Goal: Task Accomplishment & Management: Use online tool/utility

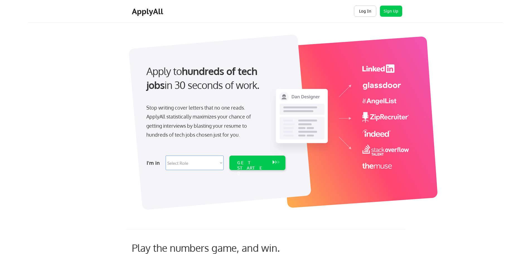
click at [361, 11] on button "Log In" at bounding box center [365, 11] width 22 height 11
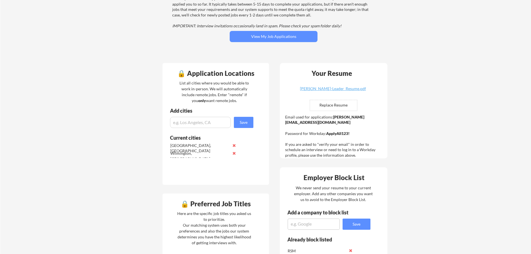
scroll to position [84, 0]
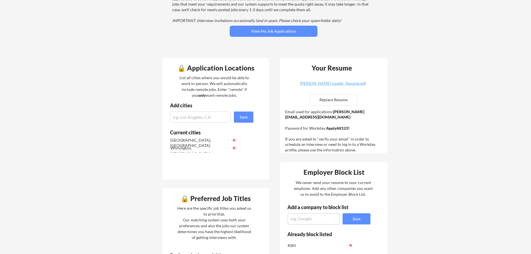
click at [340, 102] on input "file" at bounding box center [333, 100] width 47 height 11
type input "C:\fakepath\[PERSON_NAME]-Leader_Resume.pdf"
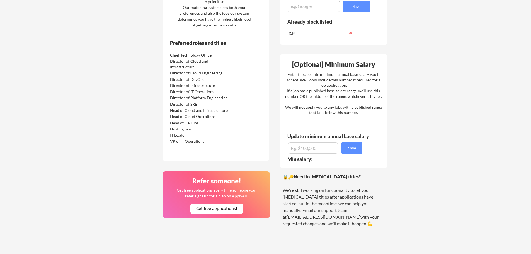
scroll to position [307, 0]
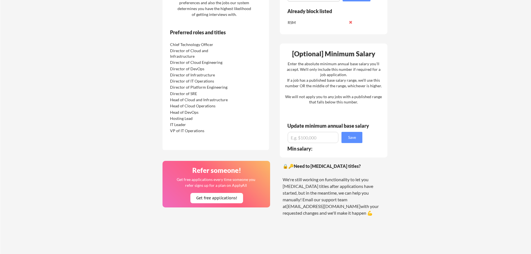
click at [315, 140] on input "input" at bounding box center [313, 137] width 51 height 11
type input "$275,000"
click at [346, 141] on button "Save" at bounding box center [352, 137] width 21 height 11
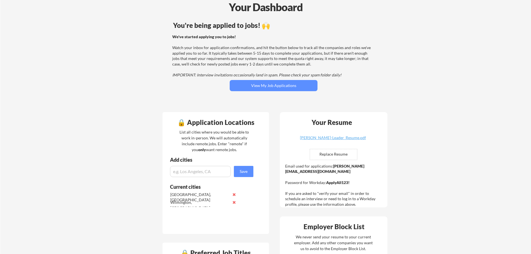
scroll to position [0, 0]
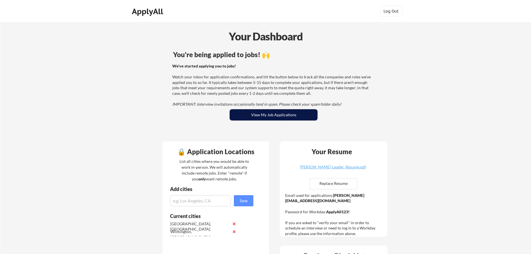
click at [290, 114] on button "View My Job Applications" at bounding box center [274, 114] width 88 height 11
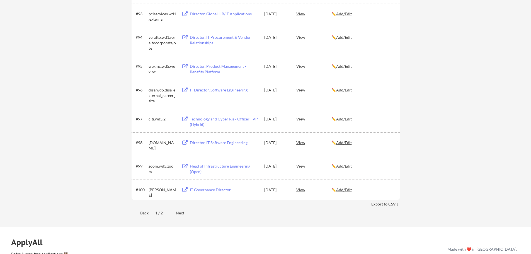
scroll to position [2207, 0]
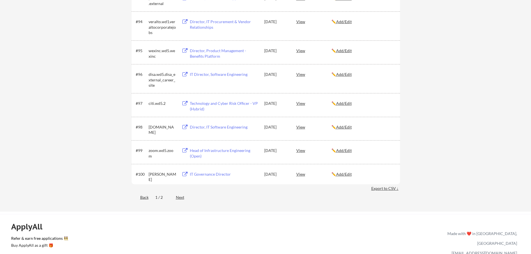
click at [181, 197] on div "Next" at bounding box center [183, 198] width 15 height 6
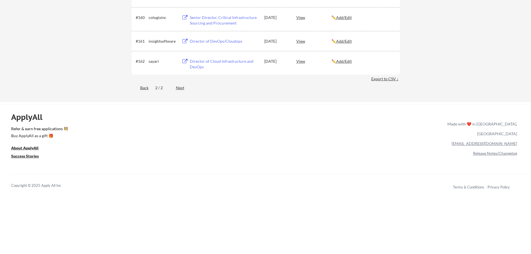
scroll to position [1425, 0]
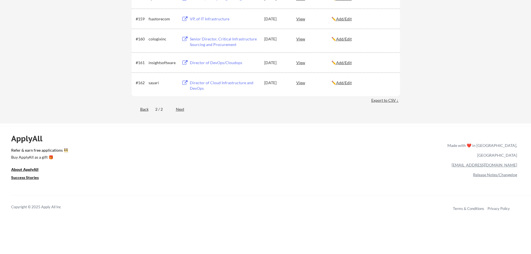
click at [141, 108] on div "Back" at bounding box center [140, 110] width 17 height 6
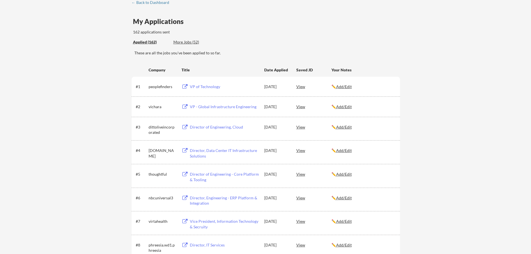
scroll to position [33, 0]
